Goal: Task Accomplishment & Management: Use online tool/utility

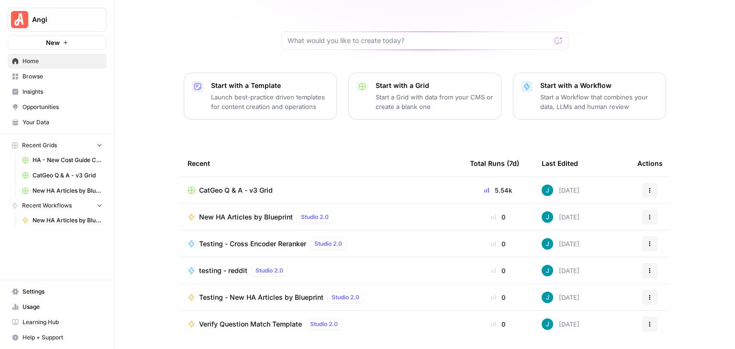
scroll to position [90, 0]
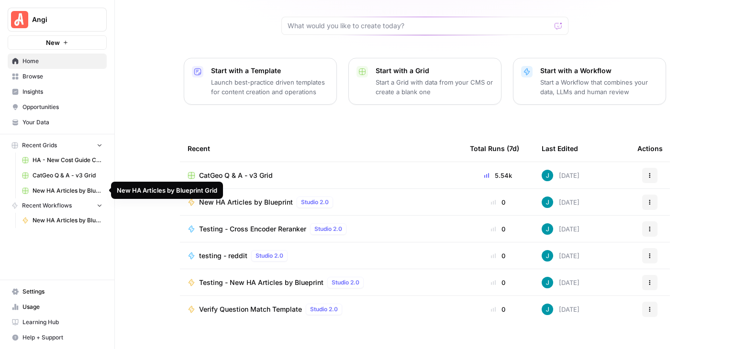
click at [83, 193] on span "New HA Articles by Blueprint Grid" at bounding box center [68, 191] width 70 height 9
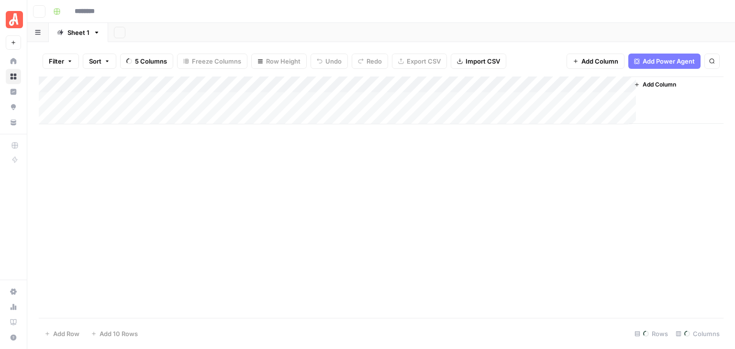
type input "**********"
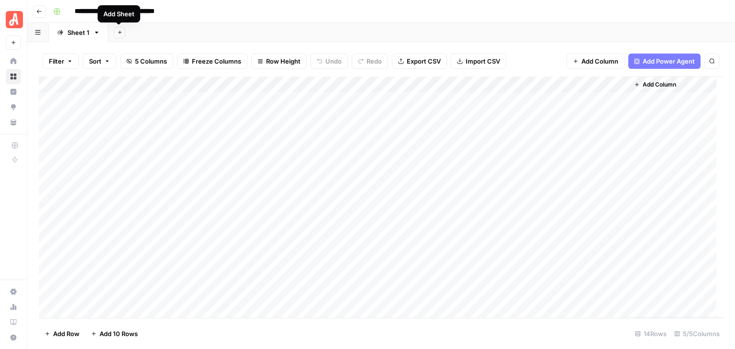
click at [121, 34] on icon "button" at bounding box center [119, 32] width 5 height 5
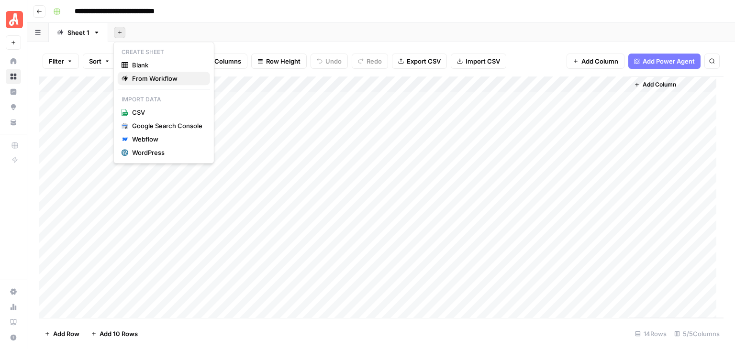
click at [173, 78] on span "From Workflow" at bounding box center [167, 79] width 70 height 10
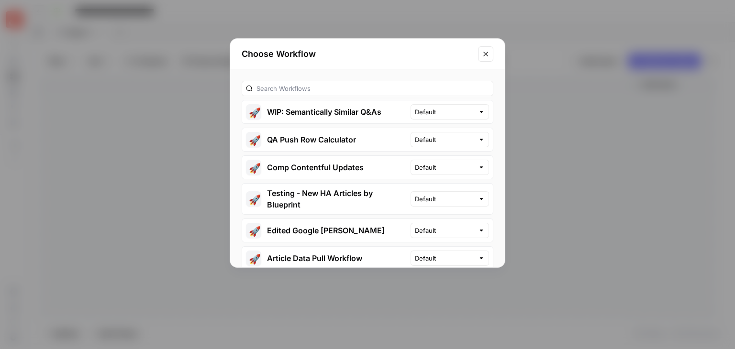
click at [484, 51] on icon "Close modal" at bounding box center [486, 54] width 8 height 8
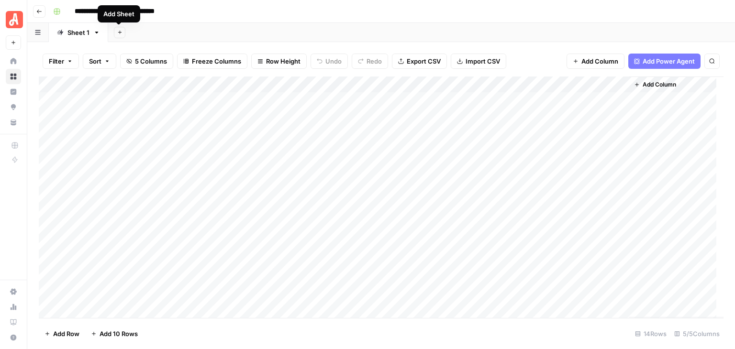
click at [119, 33] on icon "button" at bounding box center [119, 32] width 5 height 5
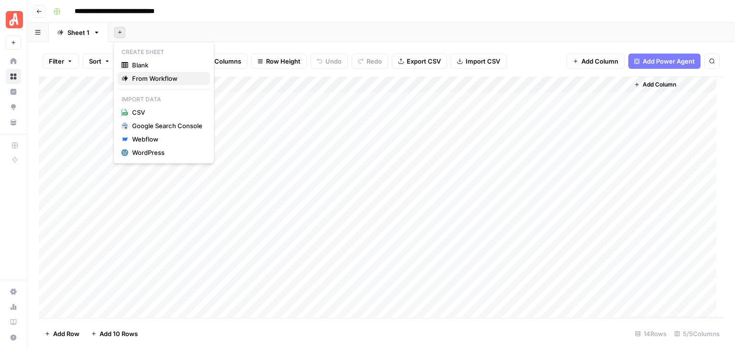
click at [176, 75] on span "From Workflow" at bounding box center [167, 79] width 70 height 10
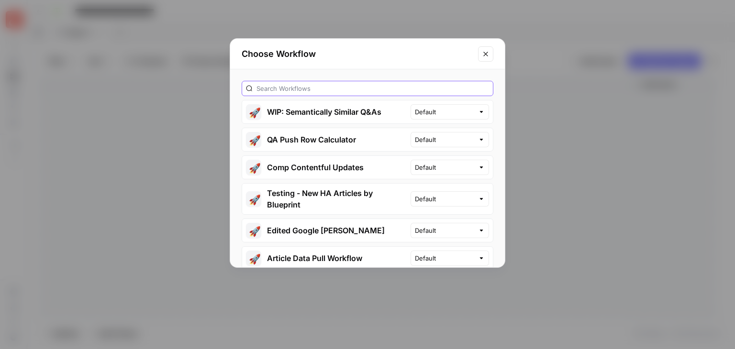
click at [328, 89] on input "text" at bounding box center [372, 89] width 232 height 10
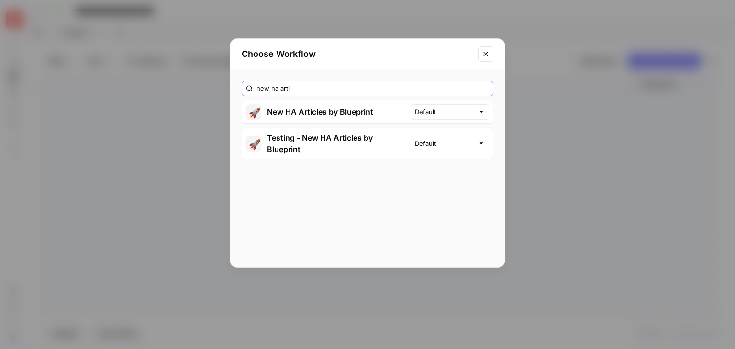
type input "new ha arti"
click at [337, 112] on button "🚀 New HA Articles by Blueprint" at bounding box center [326, 111] width 168 height 23
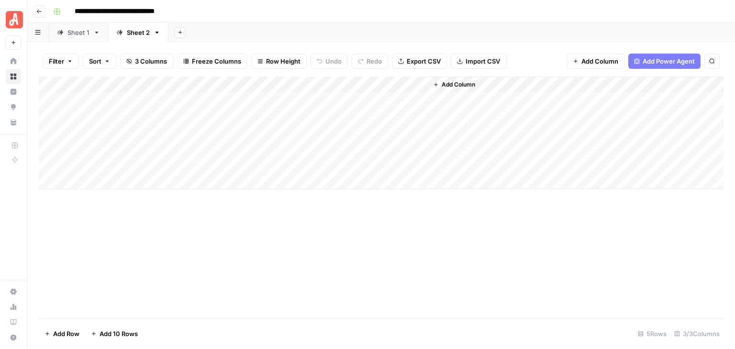
click at [79, 38] on link "Sheet 1" at bounding box center [78, 32] width 59 height 19
click at [136, 33] on div "Sheet 2" at bounding box center [138, 33] width 23 height 10
click at [75, 36] on div "Sheet 1" at bounding box center [78, 33] width 22 height 10
click at [133, 29] on div "Sheet 2" at bounding box center [138, 33] width 23 height 10
drag, startPoint x: 141, startPoint y: 33, endPoint x: 239, endPoint y: 14, distance: 99.4
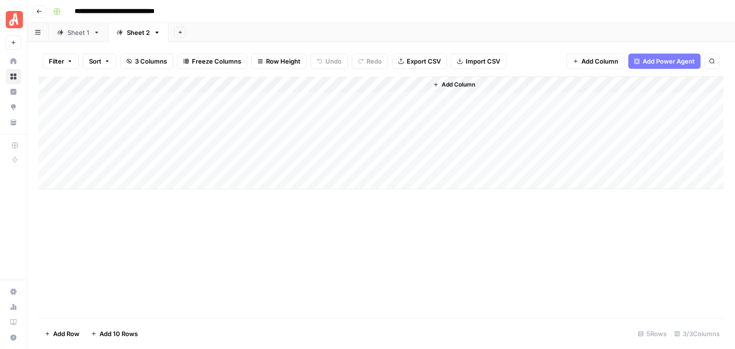
click at [243, 17] on div "**********" at bounding box center [387, 11] width 676 height 15
click at [154, 32] on icon "button" at bounding box center [157, 32] width 7 height 7
click at [174, 48] on span "Rename Sheet" at bounding box center [194, 50] width 46 height 10
type input "*******"
click at [342, 240] on div "Add Column" at bounding box center [381, 198] width 685 height 242
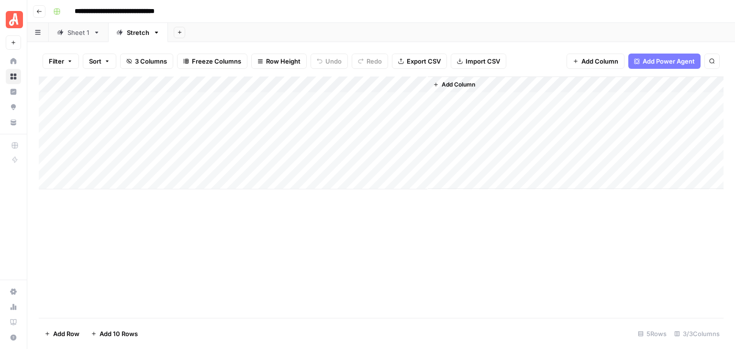
click at [78, 32] on div "Sheet 1" at bounding box center [78, 33] width 22 height 10
click at [127, 32] on div "Stretch" at bounding box center [138, 33] width 22 height 10
click at [667, 270] on div "Add Column" at bounding box center [381, 198] width 685 height 242
click at [408, 88] on div "Add Column" at bounding box center [381, 133] width 685 height 113
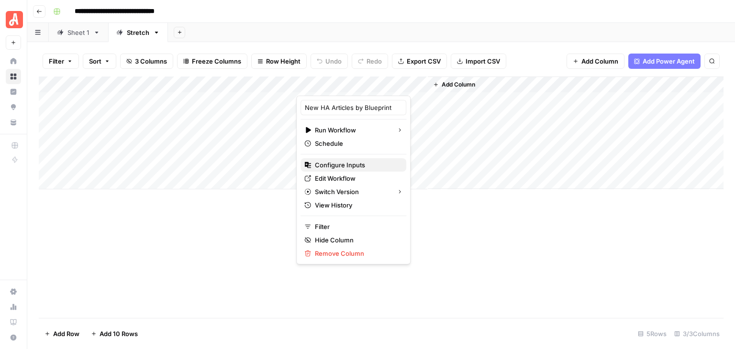
click at [360, 167] on span "Configure Inputs" at bounding box center [357, 165] width 84 height 10
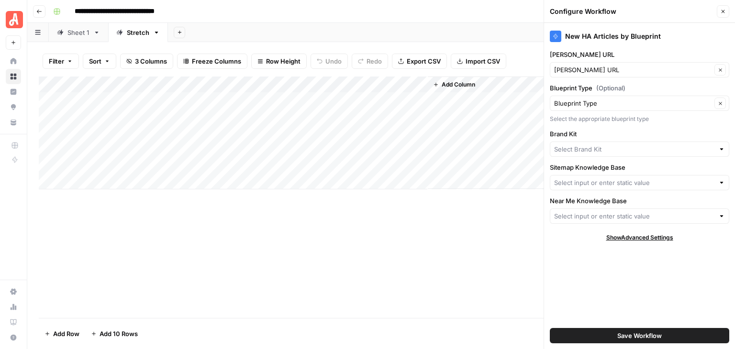
type input "HomeAdvisor"
click at [720, 215] on div at bounding box center [721, 216] width 7 height 10
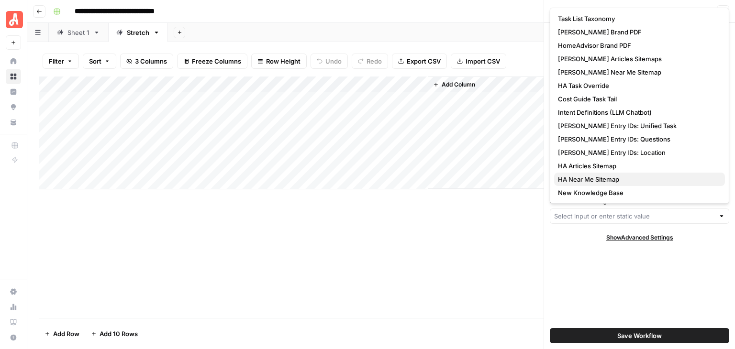
click at [607, 181] on span "HA Near Me Sitemap" at bounding box center [637, 180] width 159 height 10
type input "HA Near Me Sitemap"
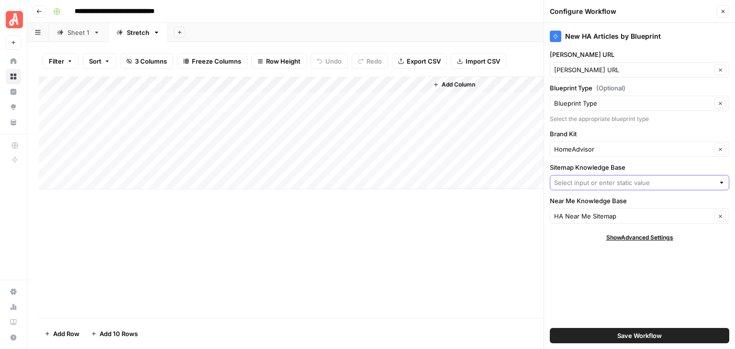
click at [690, 179] on input "Sitemap Knowledge Base" at bounding box center [634, 183] width 160 height 10
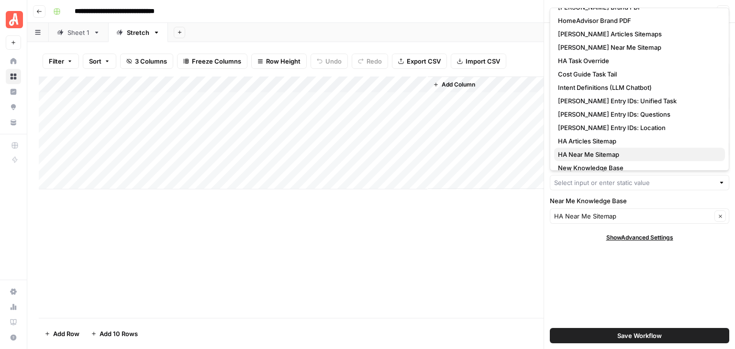
scroll to position [46, 0]
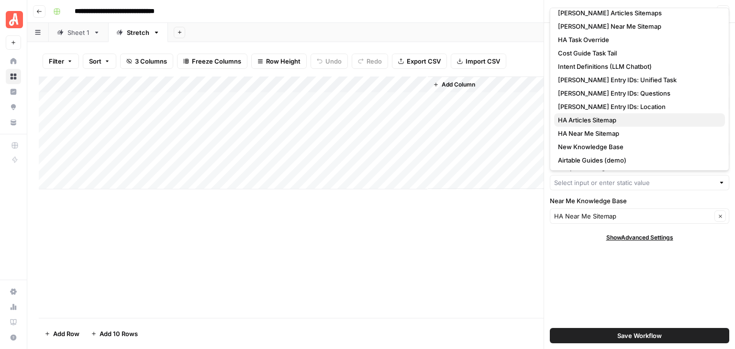
click at [606, 119] on span "HA Articles Sitemap" at bounding box center [637, 120] width 159 height 10
type input "HA Articles Sitemap"
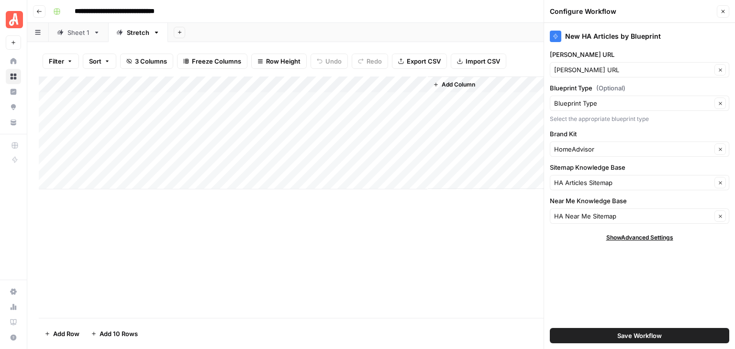
click at [620, 336] on span "Save Workflow" at bounding box center [639, 336] width 44 height 10
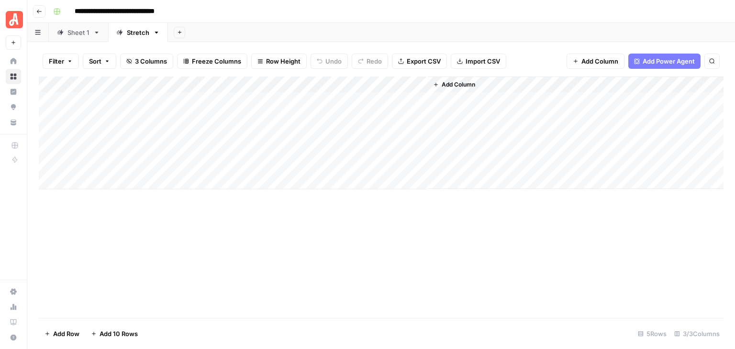
click at [250, 96] on div "Add Column" at bounding box center [381, 133] width 685 height 113
click at [291, 14] on div "**********" at bounding box center [387, 11] width 676 height 15
